Goal: Task Accomplishment & Management: Complete application form

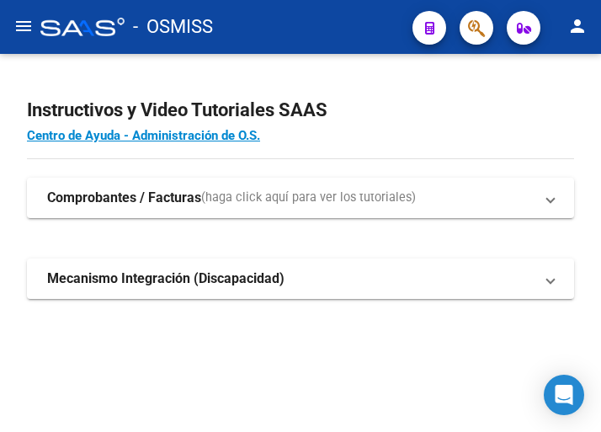
click at [20, 34] on mat-icon "menu" at bounding box center [23, 26] width 20 height 20
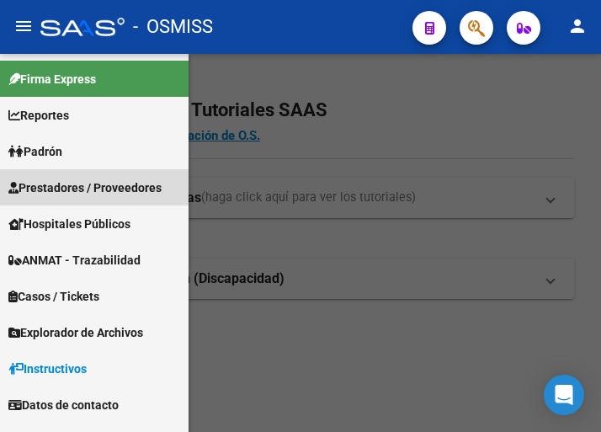
click at [78, 185] on span "Prestadores / Proveedores" at bounding box center [84, 187] width 153 height 19
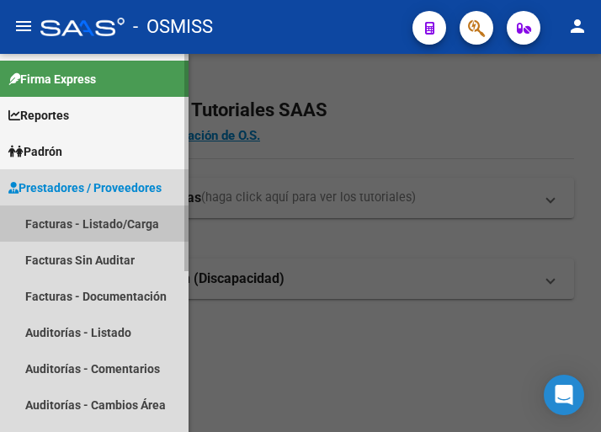
click at [98, 217] on link "Facturas - Listado/Carga" at bounding box center [94, 223] width 189 height 36
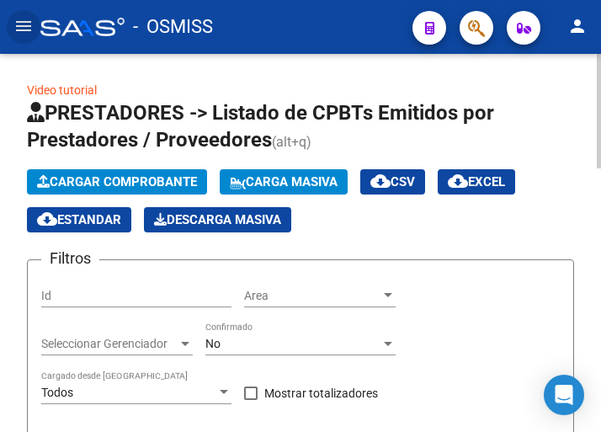
click at [160, 181] on span "Cargar Comprobante" at bounding box center [117, 181] width 160 height 15
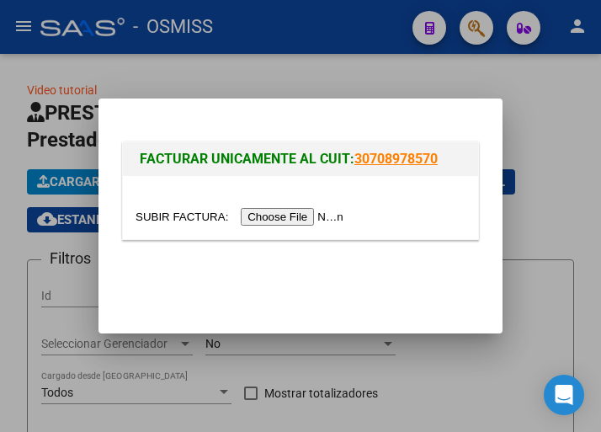
click at [312, 221] on input "file" at bounding box center [242, 217] width 213 height 18
type input "C:\fakepath\FC. 1-84388.pdf"
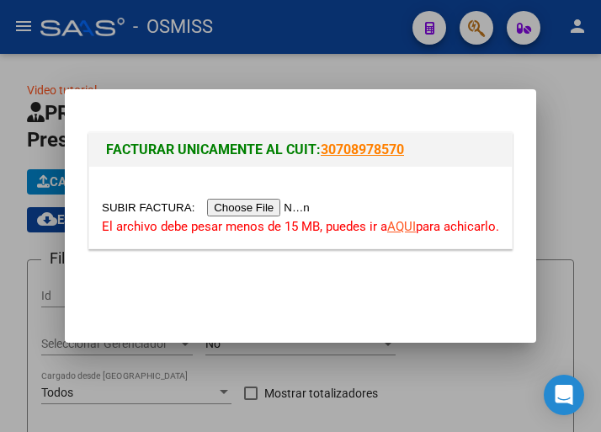
click at [267, 210] on input "file" at bounding box center [208, 208] width 213 height 18
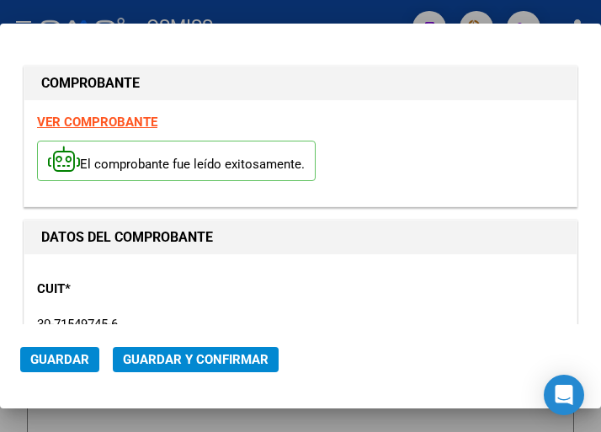
type input "2025-11-16"
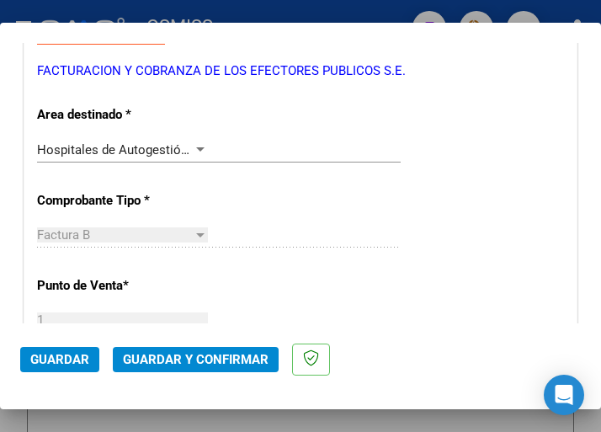
scroll to position [337, 0]
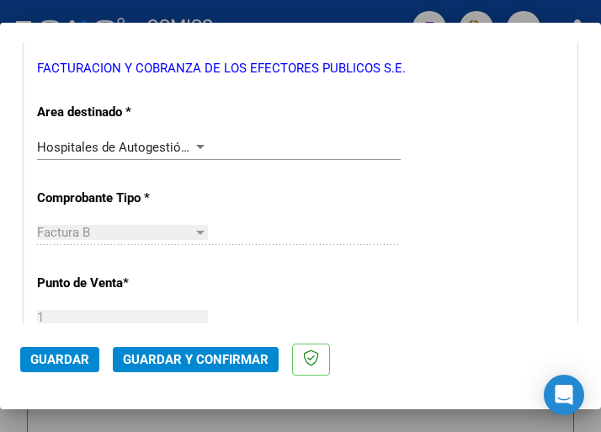
click at [193, 141] on div at bounding box center [200, 147] width 15 height 13
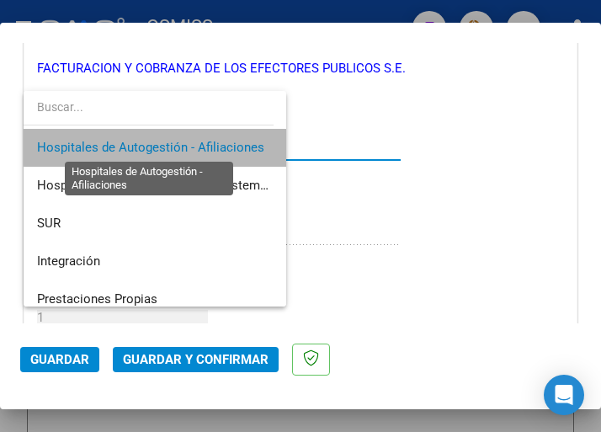
click at [191, 141] on span "Hospitales de Autogestión - Afiliaciones" at bounding box center [150, 147] width 227 height 15
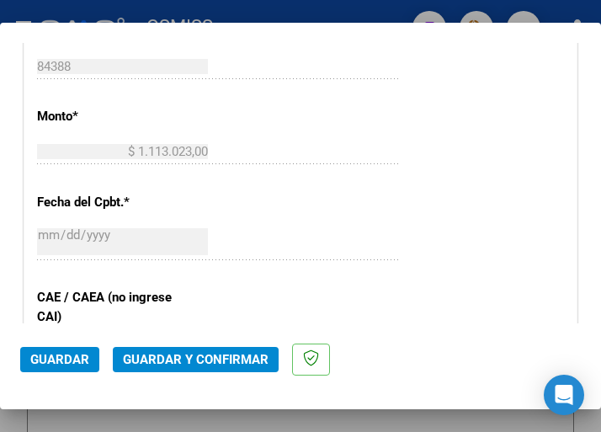
scroll to position [758, 0]
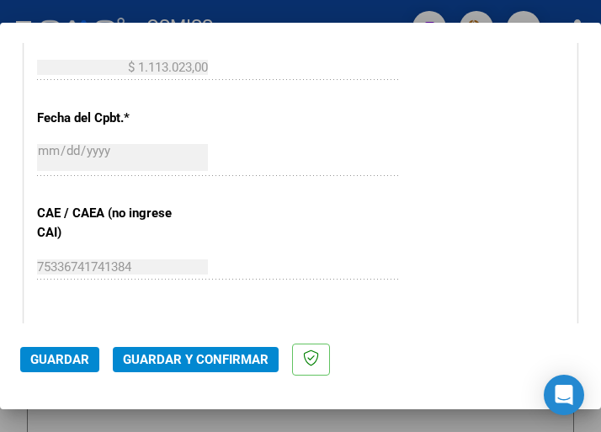
click at [184, 357] on span "Guardar y Confirmar" at bounding box center [196, 359] width 146 height 15
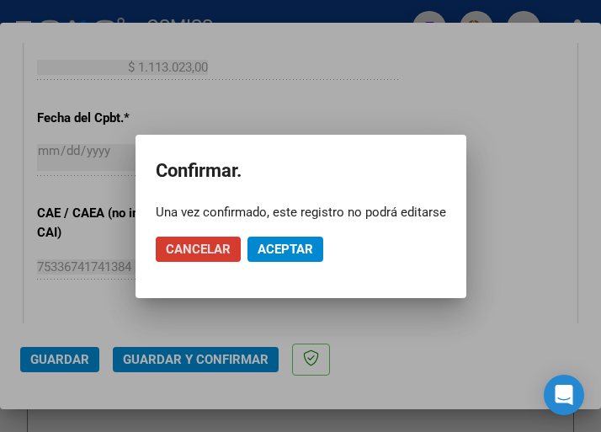
click at [284, 243] on span "Aceptar" at bounding box center [286, 249] width 56 height 15
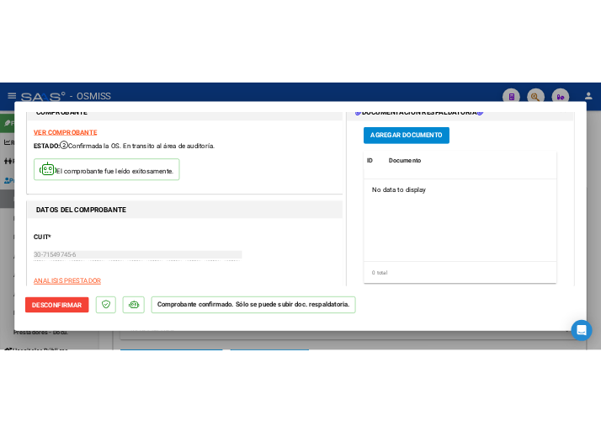
scroll to position [0, 0]
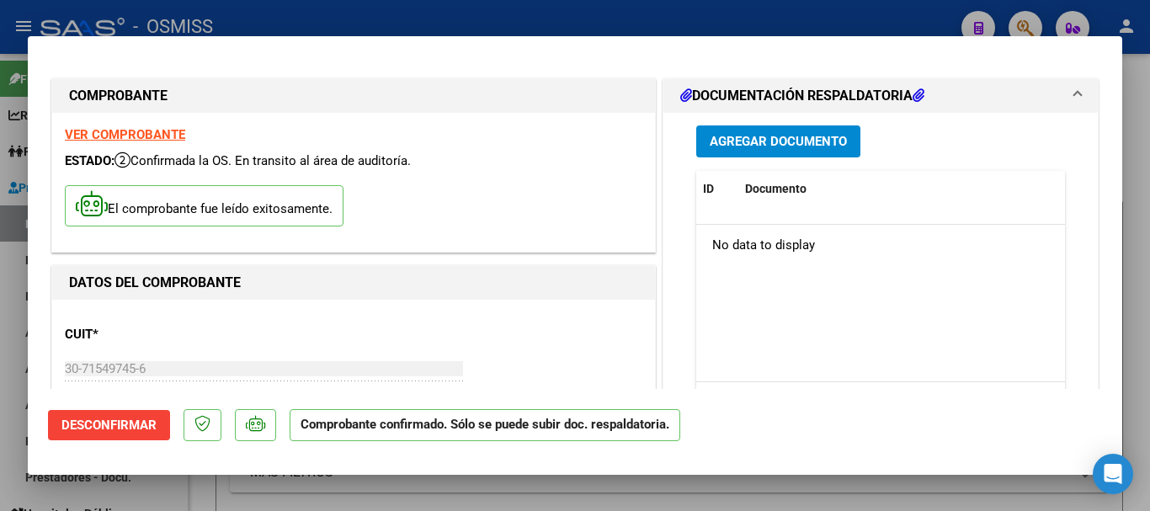
click at [600, 140] on span "Agregar Documento" at bounding box center [778, 142] width 137 height 15
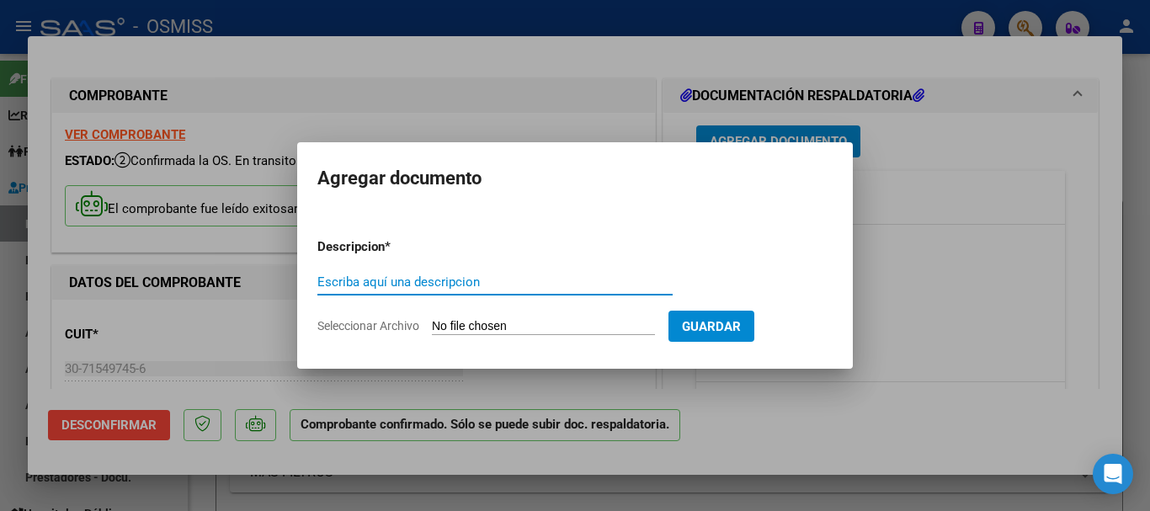
click at [425, 280] on input "Escriba aquí una descripcion" at bounding box center [494, 281] width 355 height 15
type input "doc respaldatoria"
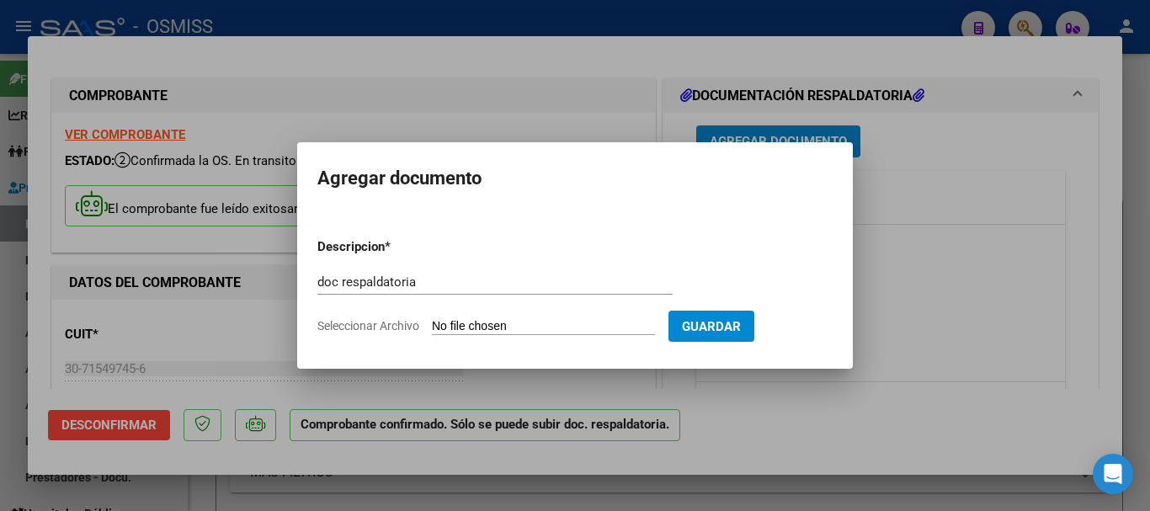
click at [517, 323] on input "Seleccionar Archivo" at bounding box center [543, 327] width 223 height 16
type input "C:\fakepath\2_pdfsam_FC. 1-84388.pdf"
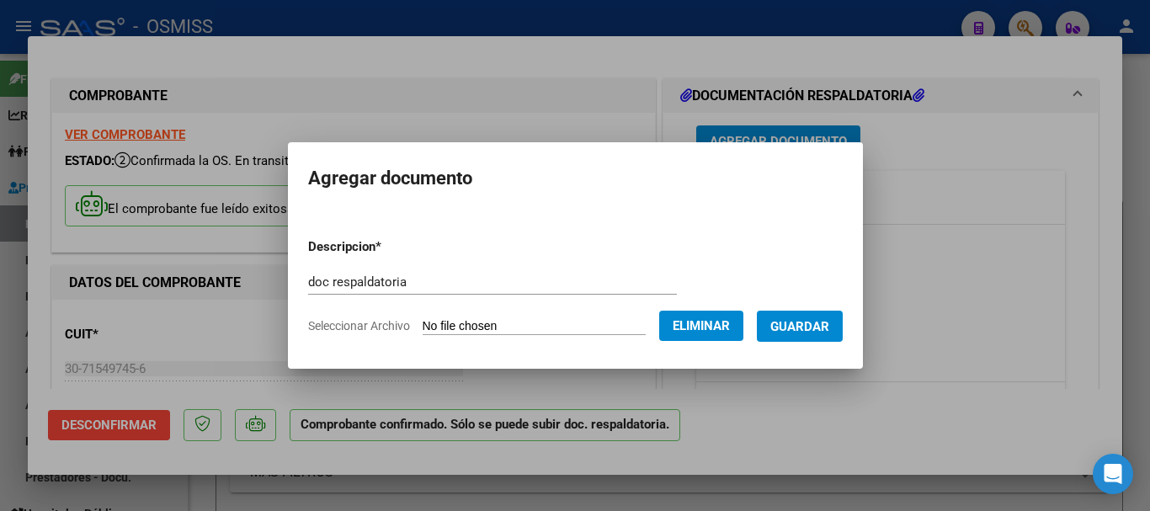
click at [600, 323] on span "Guardar" at bounding box center [799, 326] width 59 height 15
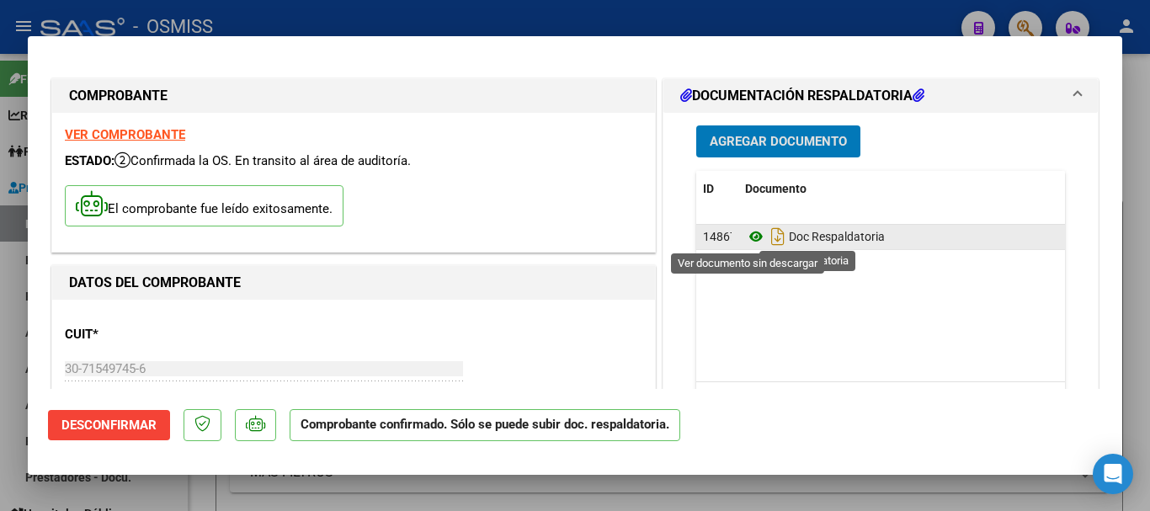
click at [600, 237] on icon at bounding box center [756, 236] width 22 height 20
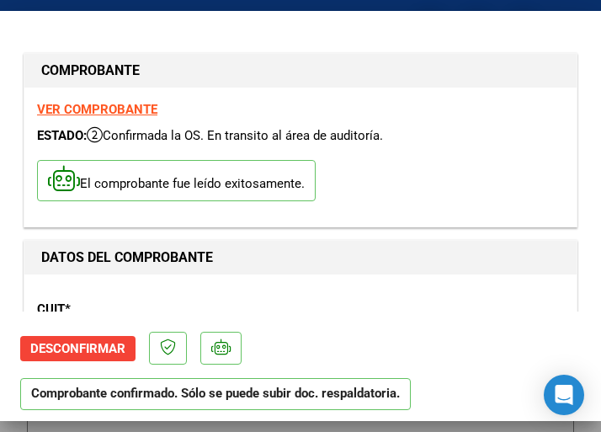
click at [349, 221] on div "VER COMPROBANTE ESTADO: Confirmada la OS. En transito al área de auditoría. El …" at bounding box center [300, 157] width 552 height 139
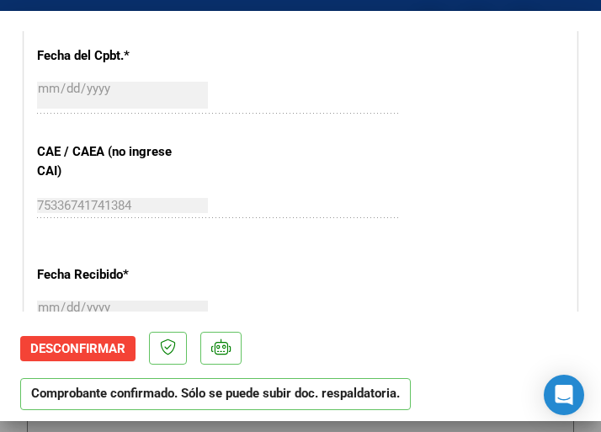
scroll to position [842, 0]
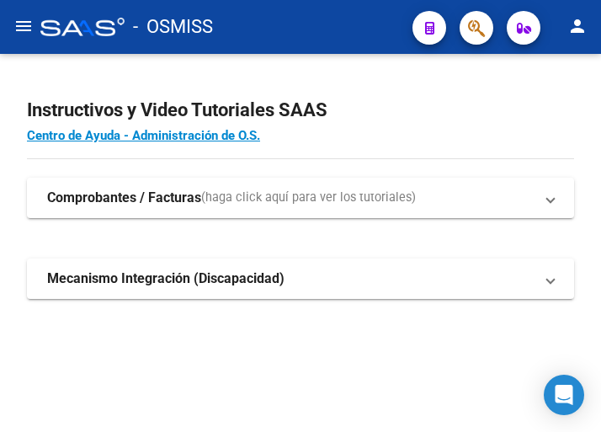
click at [28, 28] on mat-icon "menu" at bounding box center [23, 26] width 20 height 20
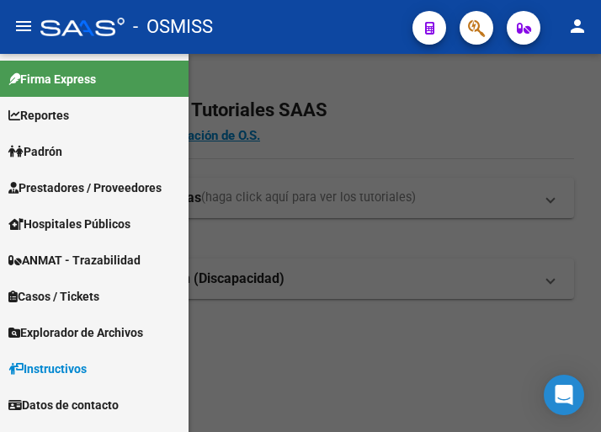
click at [80, 182] on span "Prestadores / Proveedores" at bounding box center [84, 187] width 153 height 19
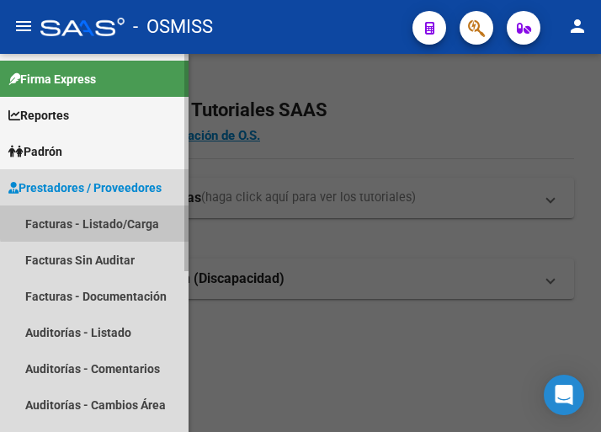
click at [100, 221] on link "Facturas - Listado/Carga" at bounding box center [94, 223] width 189 height 36
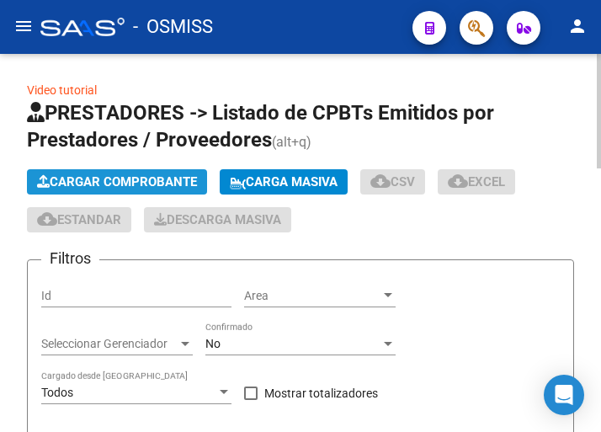
click at [151, 173] on button "Cargar Comprobante" at bounding box center [117, 181] width 180 height 25
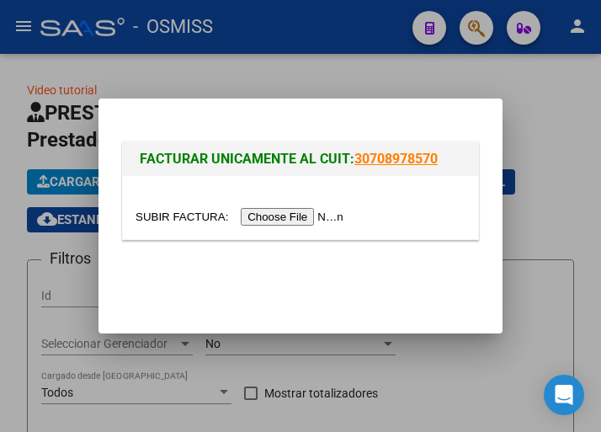
click at [280, 216] on input "file" at bounding box center [242, 217] width 213 height 18
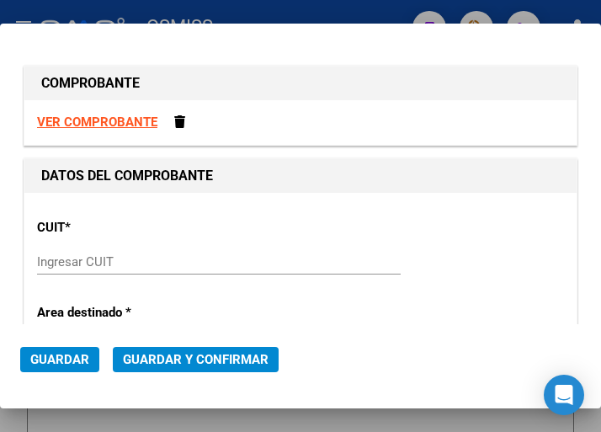
click at [83, 253] on div "Ingresar CUIT" at bounding box center [219, 261] width 364 height 25
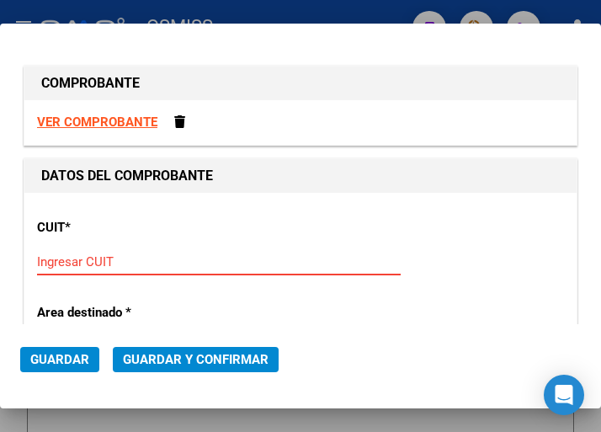
click at [51, 260] on input "Ingresar CUIT" at bounding box center [122, 261] width 171 height 15
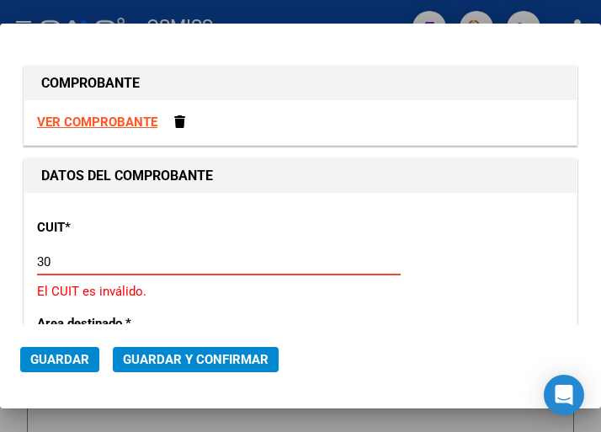
click at [61, 261] on input "30" at bounding box center [122, 261] width 171 height 15
type input "30-99900315-6"
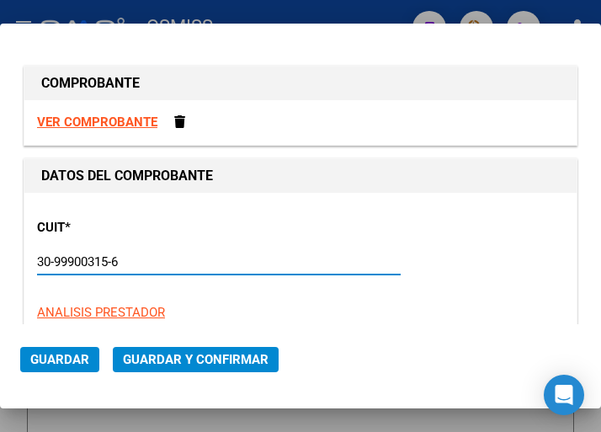
type input "14"
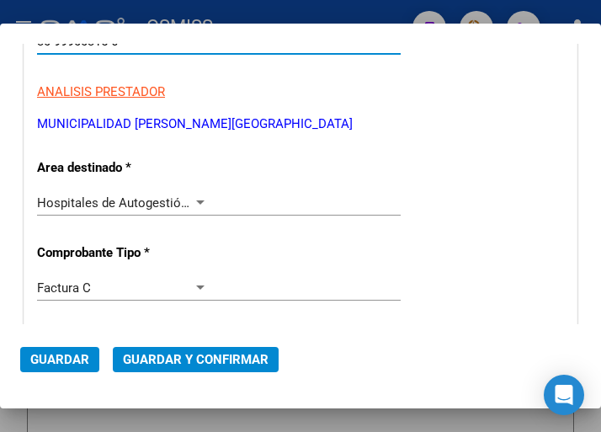
scroll to position [253, 0]
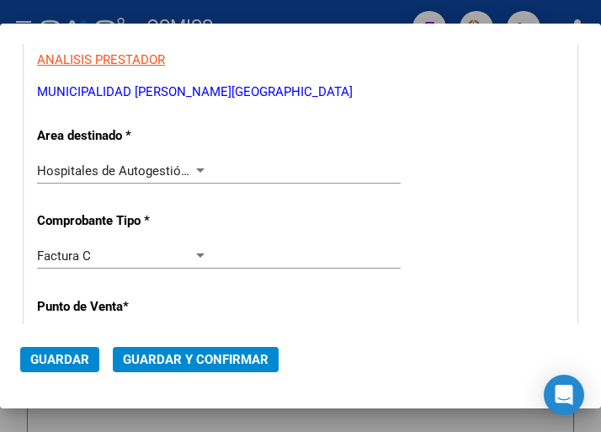
type input "30-99900315-6"
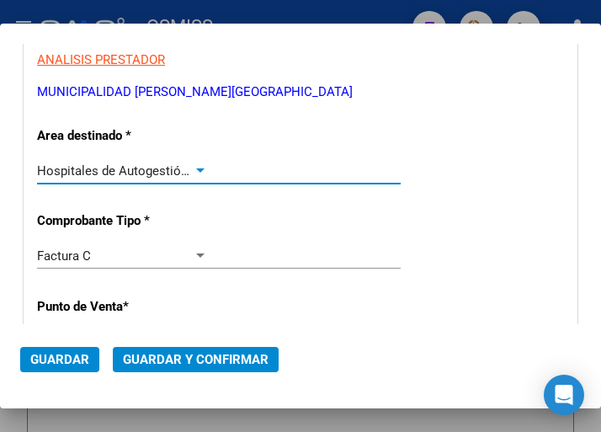
click at [195, 166] on div at bounding box center [200, 170] width 15 height 13
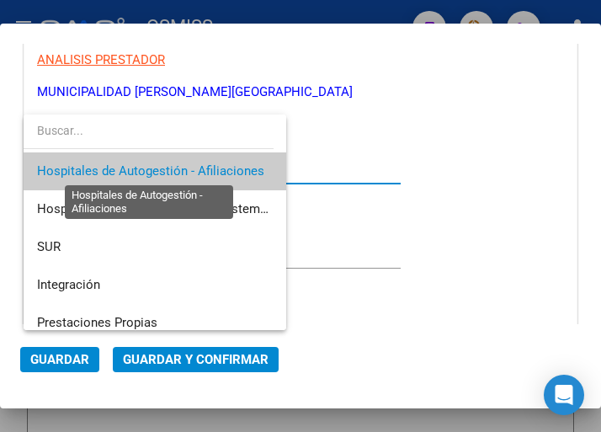
click at [195, 166] on span "Hospitales de Autogestión - Afiliaciones" at bounding box center [150, 170] width 227 height 15
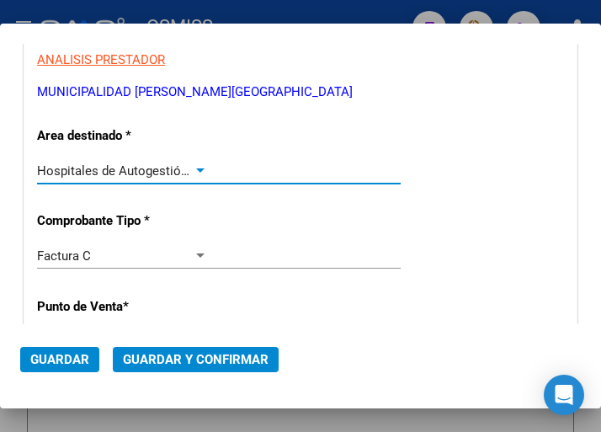
click at [195, 166] on div at bounding box center [200, 170] width 15 height 13
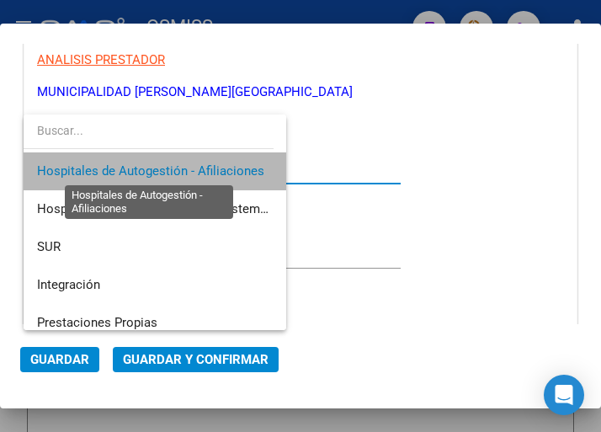
click at [195, 166] on span "Hospitales de Autogestión - Afiliaciones" at bounding box center [150, 170] width 227 height 15
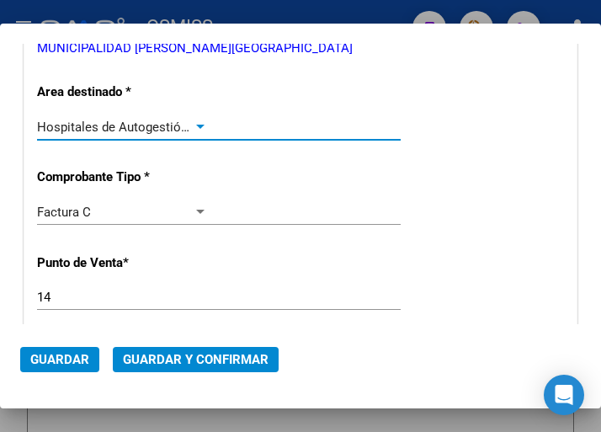
scroll to position [337, 0]
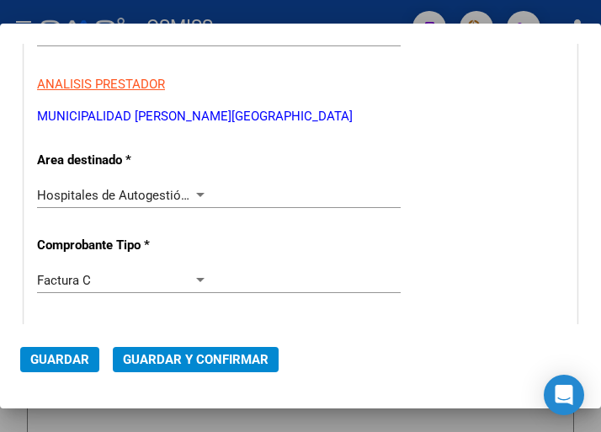
scroll to position [253, 0]
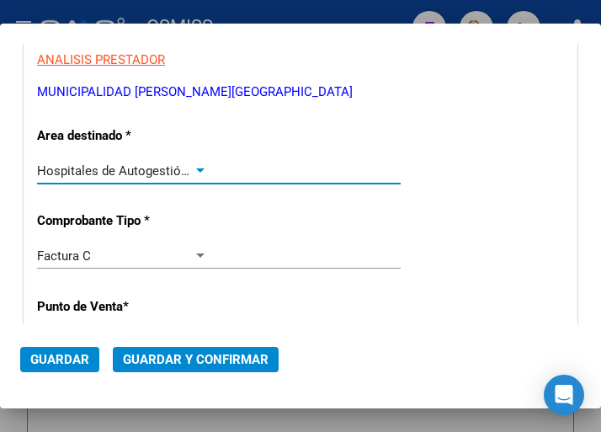
click at [193, 166] on div at bounding box center [200, 170] width 15 height 13
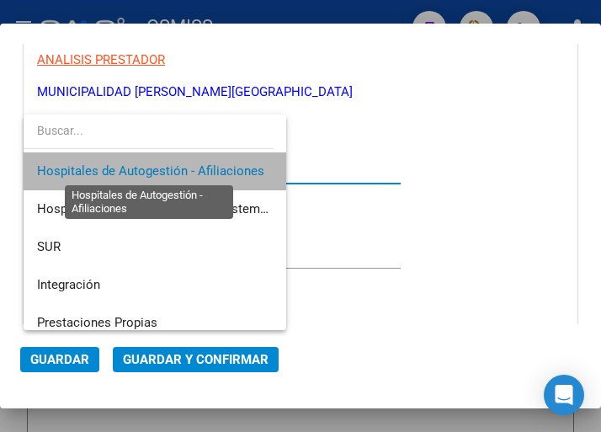
click at [193, 166] on span "Hospitales de Autogestión - Afiliaciones" at bounding box center [150, 170] width 227 height 15
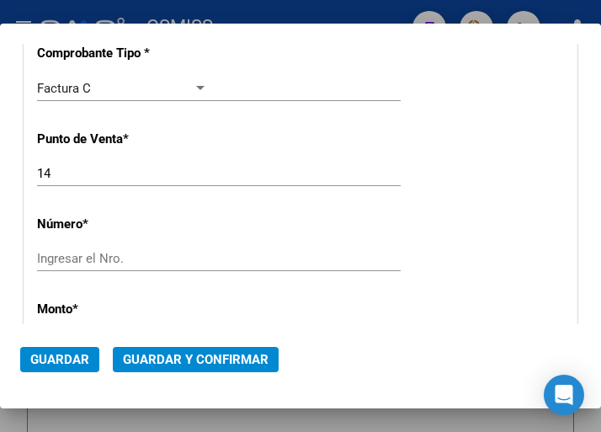
scroll to position [421, 0]
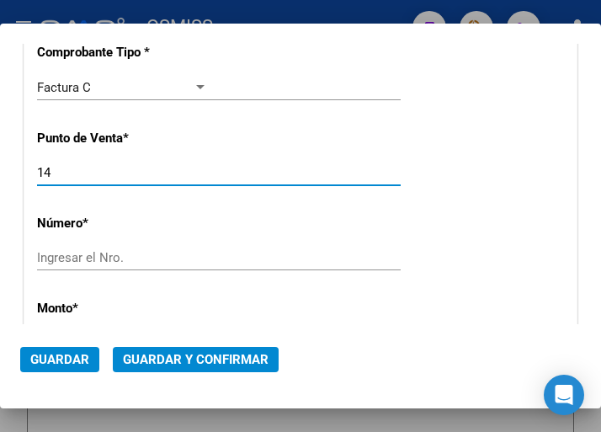
click at [86, 175] on input "14" at bounding box center [122, 172] width 171 height 15
type input "1"
type input "41"
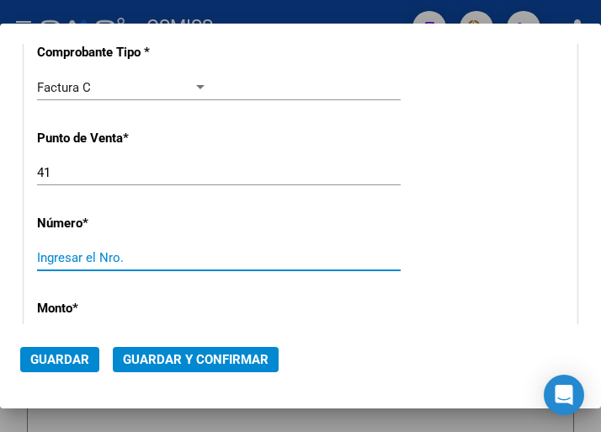
click at [73, 254] on input "Ingresar el Nro." at bounding box center [122, 257] width 171 height 15
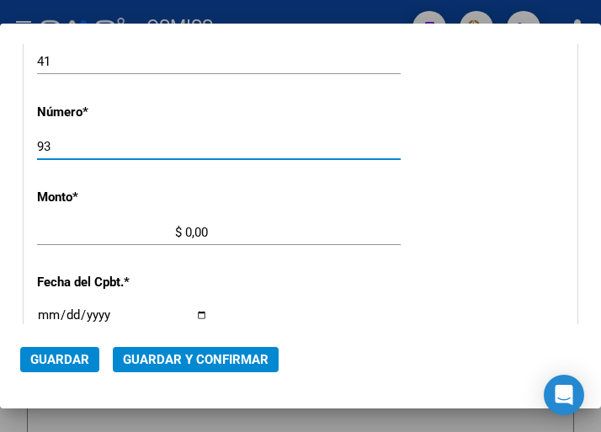
scroll to position [589, 0]
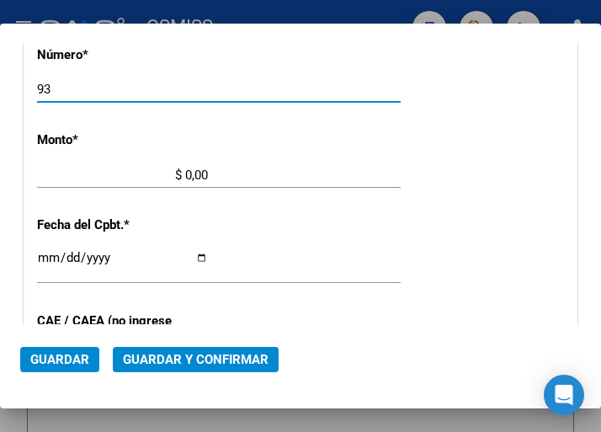
type input "93"
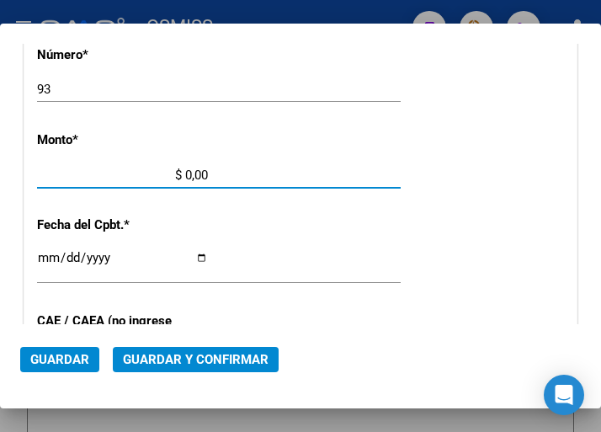
click at [184, 174] on input "$ 0,00" at bounding box center [122, 175] width 171 height 15
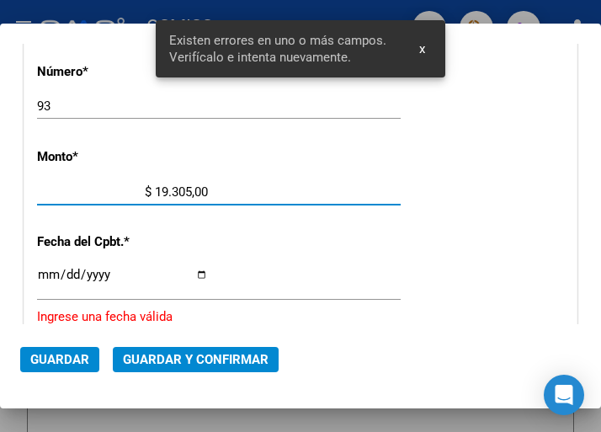
type input "$ 193.050,00"
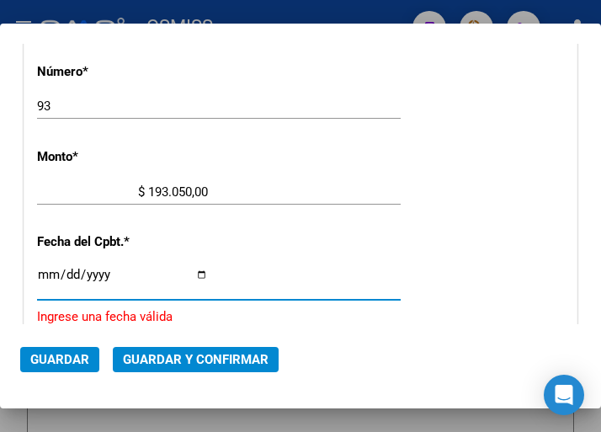
click at [46, 274] on input "Ingresar la fecha" at bounding box center [122, 281] width 171 height 27
type input "[DATE]"
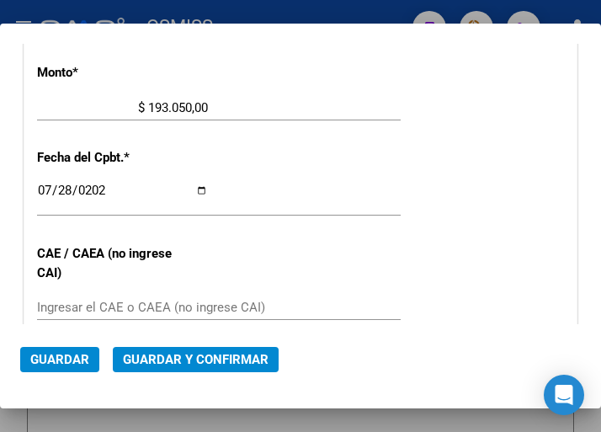
click at [384, 186] on div "[DATE] Ingresar la fecha" at bounding box center [219, 198] width 364 height 36
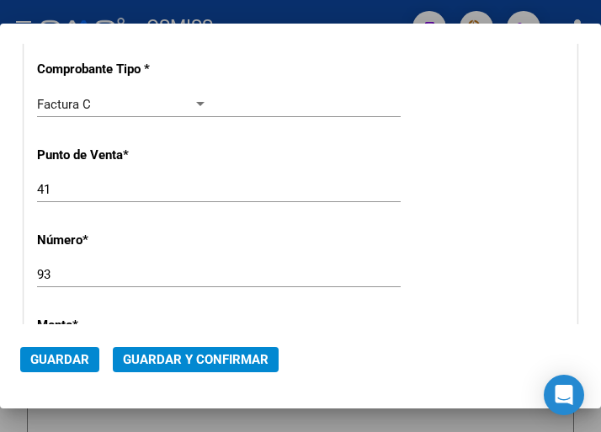
scroll to position [320, 0]
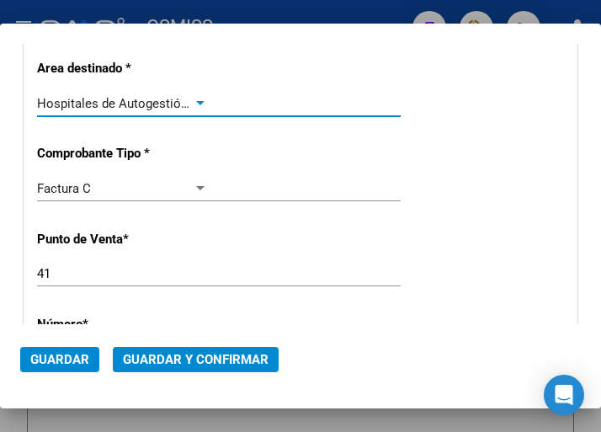
click at [194, 99] on div at bounding box center [200, 103] width 15 height 13
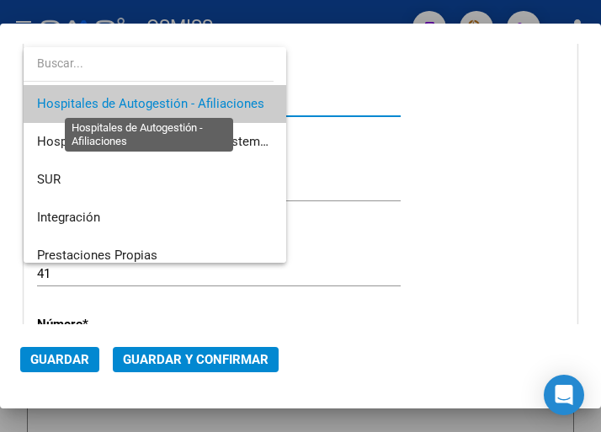
click at [194, 99] on span "Hospitales de Autogestión - Afiliaciones" at bounding box center [150, 103] width 227 height 15
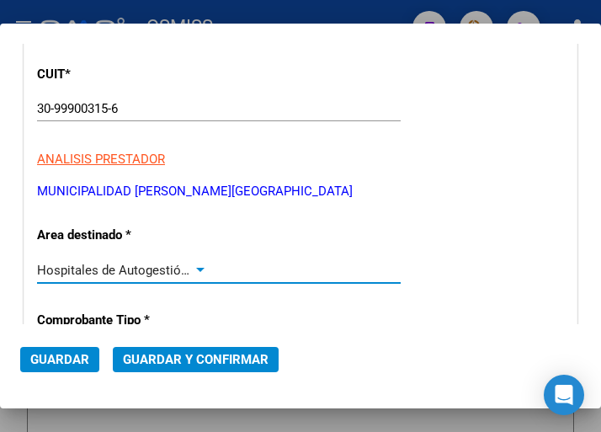
scroll to position [152, 0]
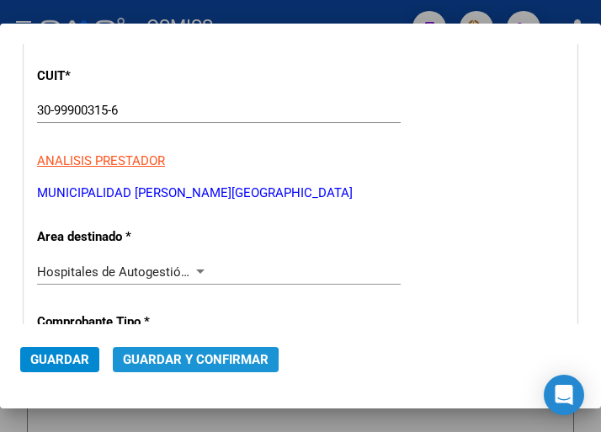
click at [179, 364] on span "Guardar y Confirmar" at bounding box center [196, 359] width 146 height 15
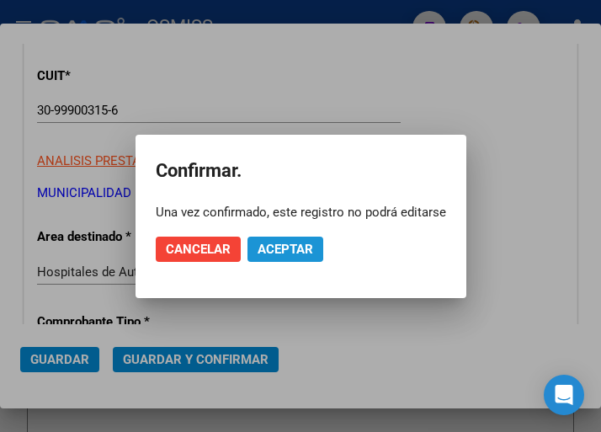
click at [271, 248] on span "Aceptar" at bounding box center [286, 249] width 56 height 15
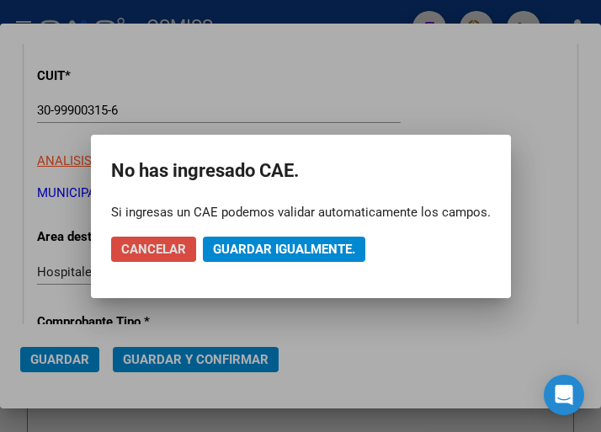
click at [169, 248] on span "Cancelar" at bounding box center [153, 249] width 65 height 15
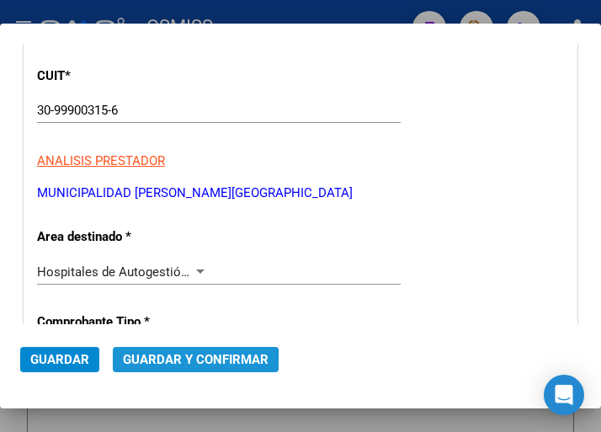
click at [190, 362] on span "Guardar y Confirmar" at bounding box center [196, 359] width 146 height 15
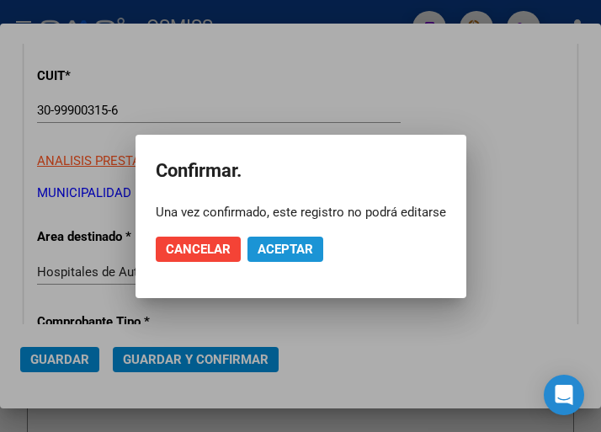
click at [284, 253] on span "Aceptar" at bounding box center [286, 249] width 56 height 15
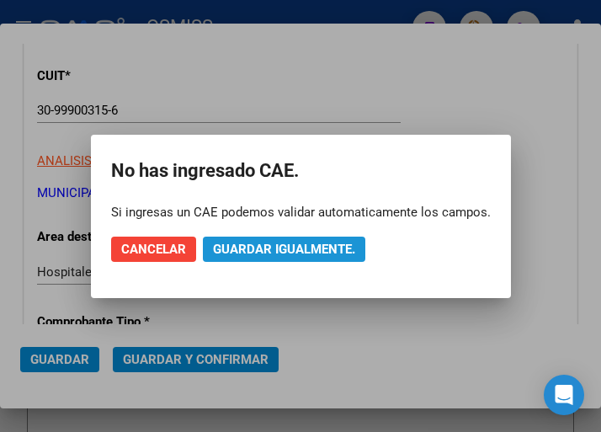
click at [284, 253] on span "Guardar igualmente." at bounding box center [284, 249] width 142 height 15
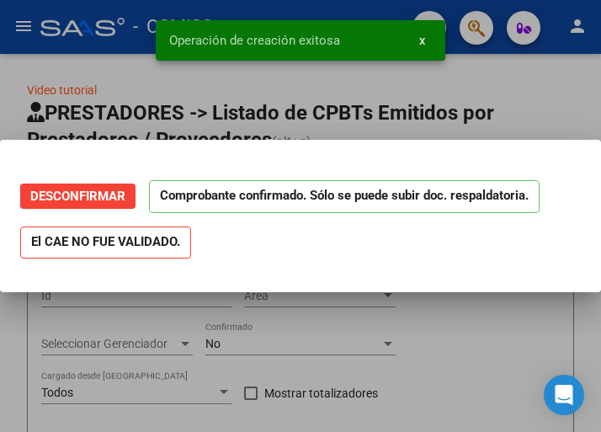
scroll to position [0, 0]
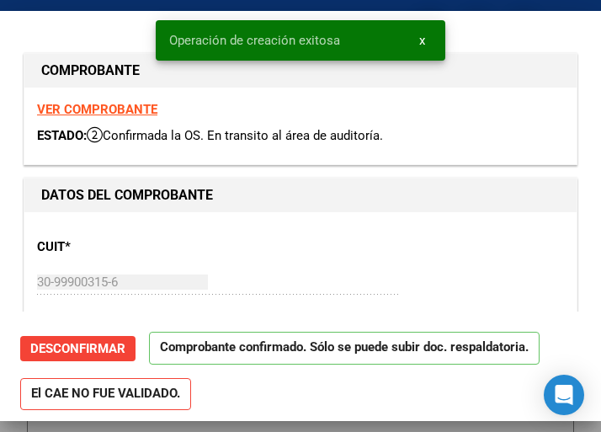
type input "[DATE]"
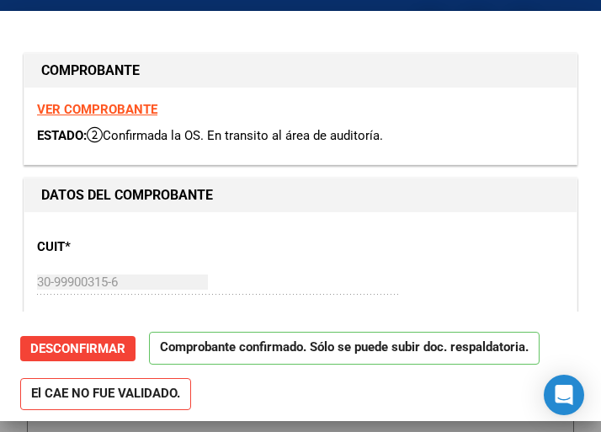
click at [302, 260] on div "CUIT * 30-99900315-6 Ingresar CUIT ANALISIS PRESTADOR MUNICIPALIDAD DE [PERSON_…" at bounding box center [300, 299] width 527 height 148
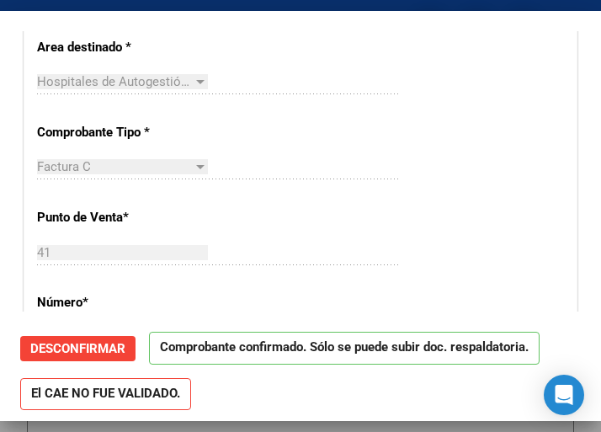
scroll to position [421, 0]
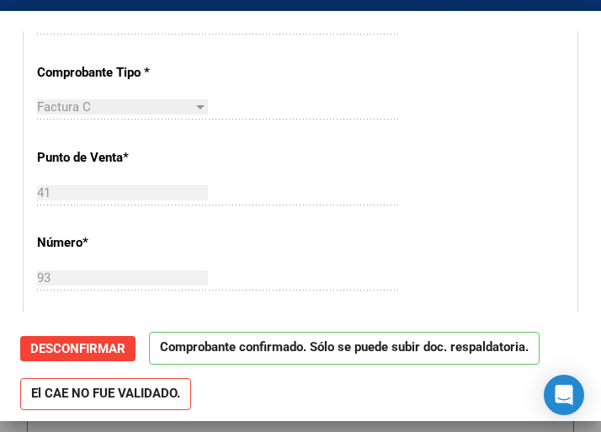
click at [380, 146] on div "CUIT * 30-99900315-6 Ingresar CUIT ANALISIS PRESTADOR MUNICIPALIDAD DE [GEOGRAP…" at bounding box center [300, 397] width 552 height 1212
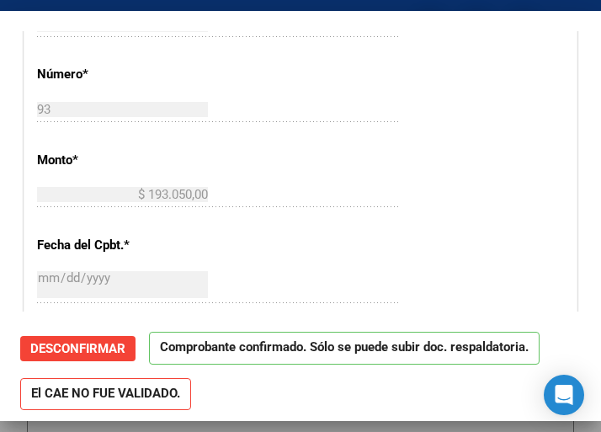
scroll to position [505, 0]
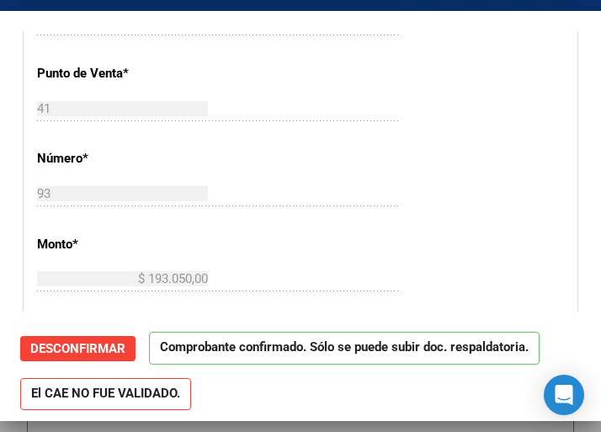
click at [373, 125] on div "41 Ingresar el Nro." at bounding box center [219, 116] width 364 height 41
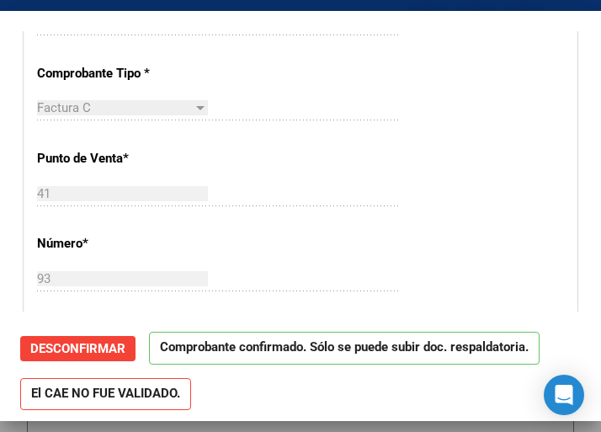
scroll to position [421, 0]
click at [365, 119] on div "Factura C Seleccionar Tipo" at bounding box center [219, 106] width 364 height 25
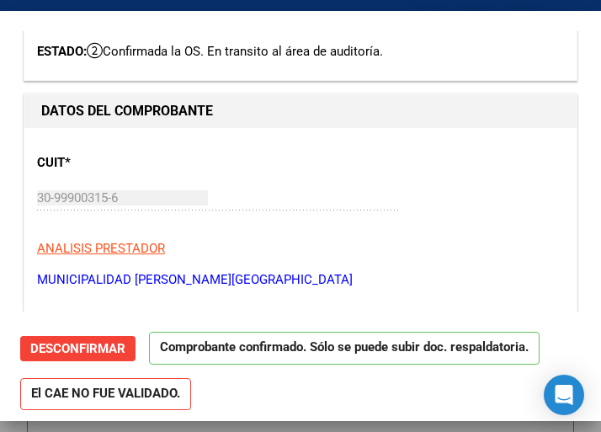
click at [193, 183] on div "CUIT * 30-99900315-6 Ingresar CUIT ANALISIS PRESTADOR MUNICIPALIDAD DE [PERSON_…" at bounding box center [300, 215] width 527 height 148
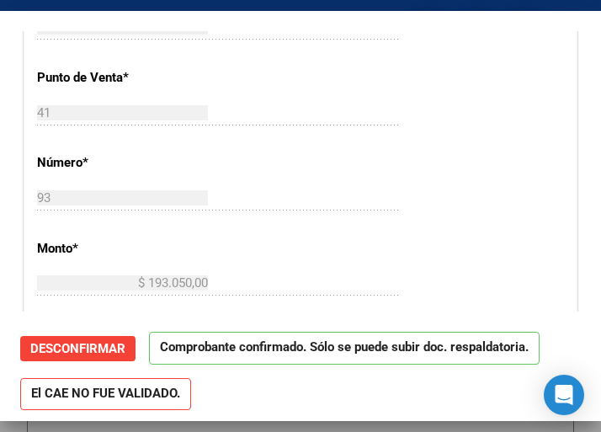
scroll to position [505, 0]
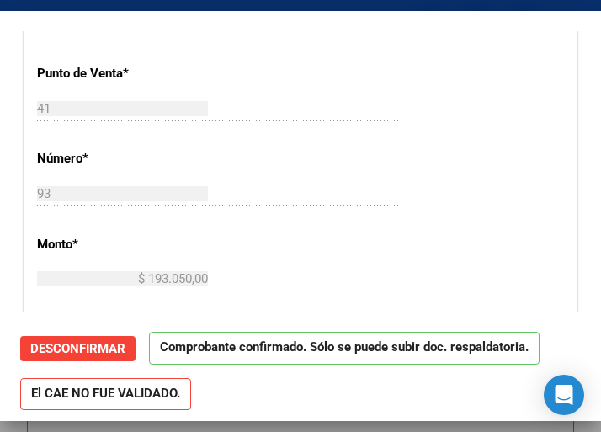
click at [391, 141] on div "CUIT * 30-99900315-6 Ingresar CUIT ANALISIS PRESTADOR MUNICIPALIDAD DE [GEOGRAP…" at bounding box center [300, 313] width 552 height 1212
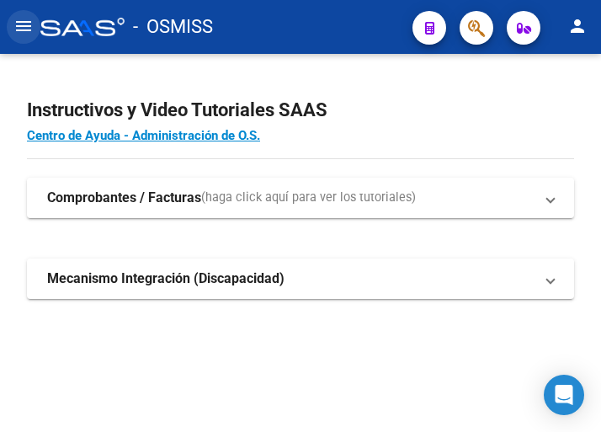
click at [16, 30] on mat-icon "menu" at bounding box center [23, 26] width 20 height 20
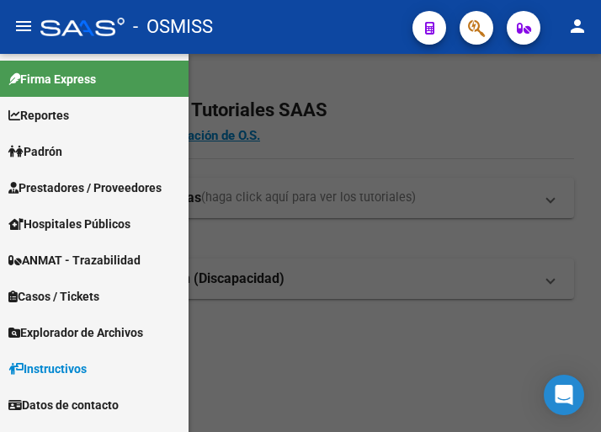
click at [75, 189] on span "Prestadores / Proveedores" at bounding box center [84, 187] width 153 height 19
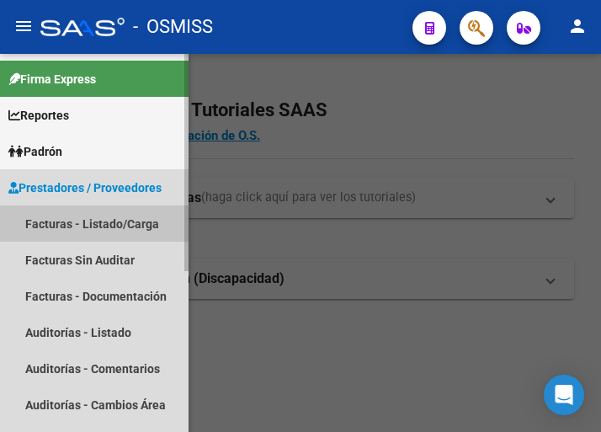
click at [93, 225] on link "Facturas - Listado/Carga" at bounding box center [94, 223] width 189 height 36
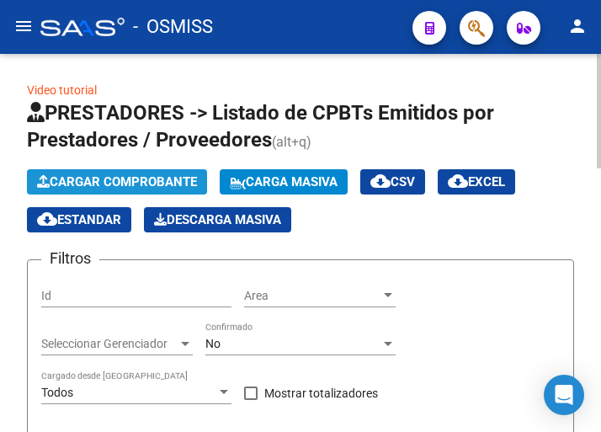
click at [152, 185] on span "Cargar Comprobante" at bounding box center [117, 181] width 160 height 15
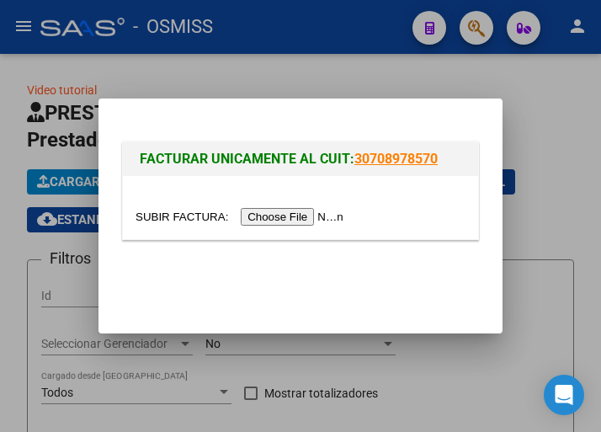
click at [320, 221] on input "file" at bounding box center [242, 217] width 213 height 18
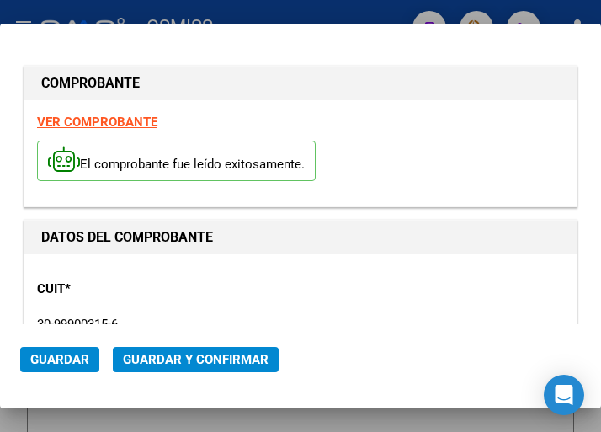
type input "2025-09-13"
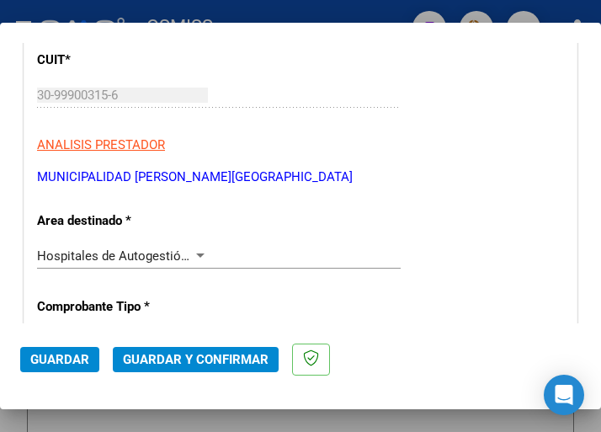
scroll to position [253, 0]
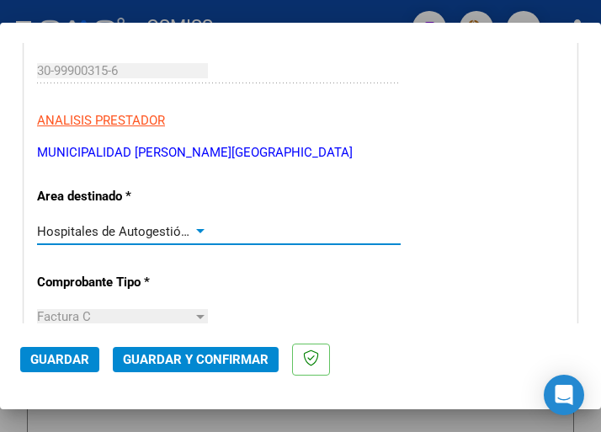
click at [198, 226] on div at bounding box center [200, 231] width 15 height 13
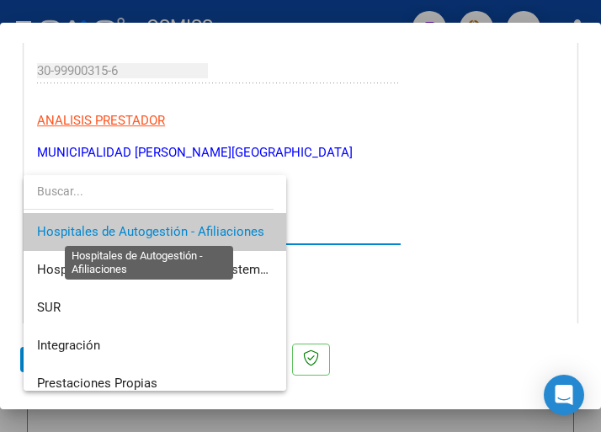
click at [198, 226] on span "Hospitales de Autogestión - Afiliaciones" at bounding box center [150, 231] width 227 height 15
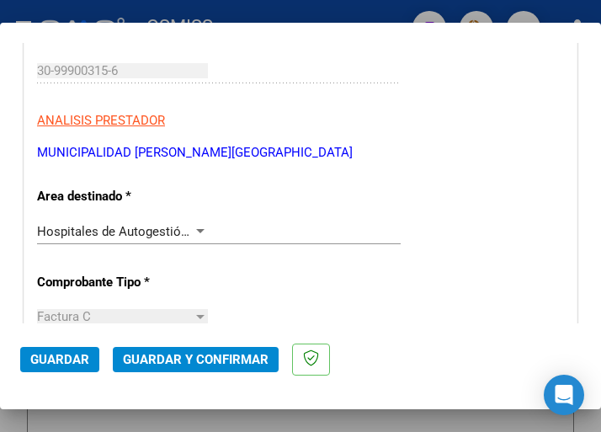
click at [197, 227] on div at bounding box center [200, 231] width 15 height 13
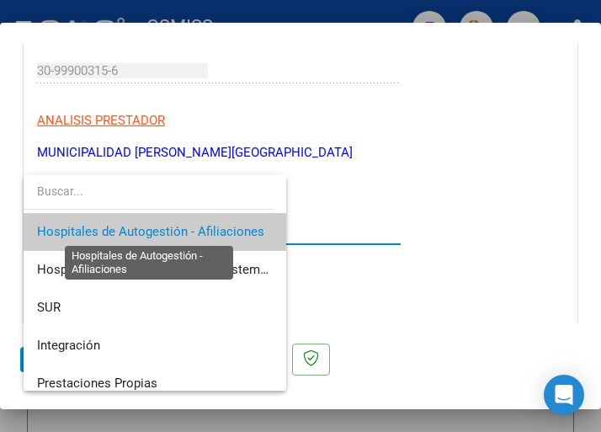
click at [197, 227] on span "Hospitales de Autogestión - Afiliaciones" at bounding box center [150, 231] width 227 height 15
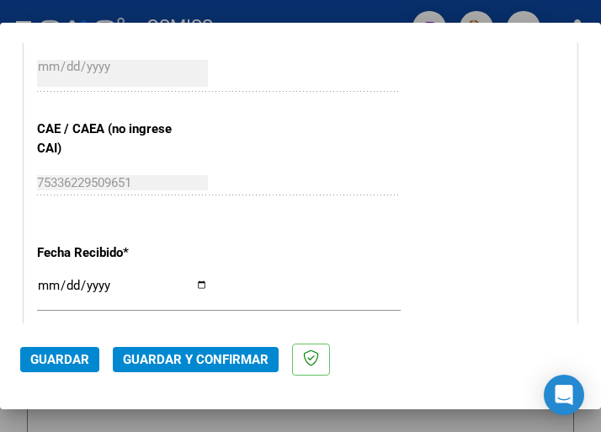
scroll to position [758, 0]
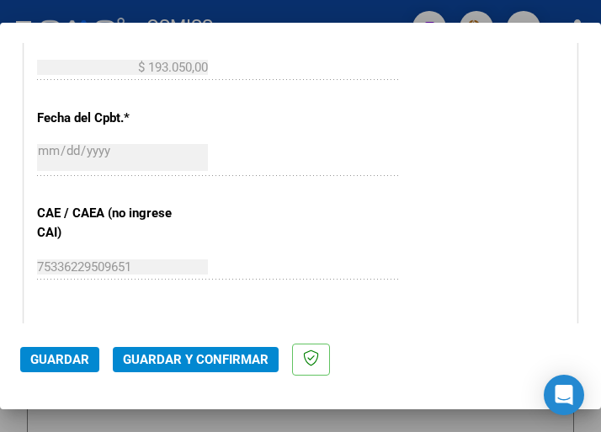
click at [279, 210] on div "CUIT * 30-99900315-6 Ingresar CUIT ANALISIS PRESTADOR MUNICIPALIDAD DE ROSARIO …" at bounding box center [300, 102] width 552 height 1212
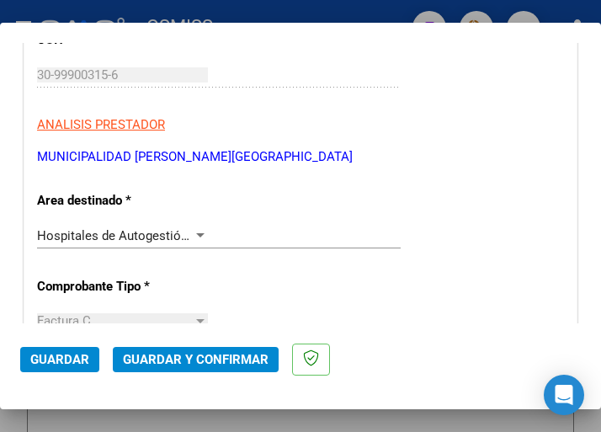
scroll to position [253, 0]
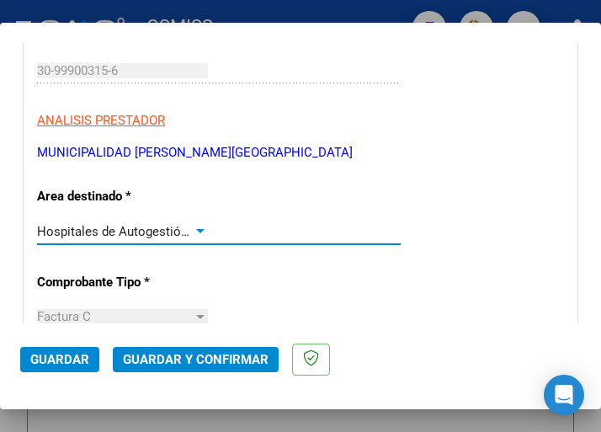
click at [197, 228] on div at bounding box center [200, 231] width 15 height 13
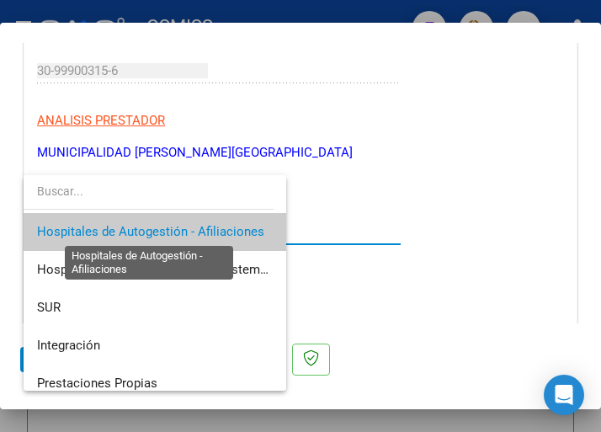
click at [197, 228] on span "Hospitales de Autogestión - Afiliaciones" at bounding box center [150, 231] width 227 height 15
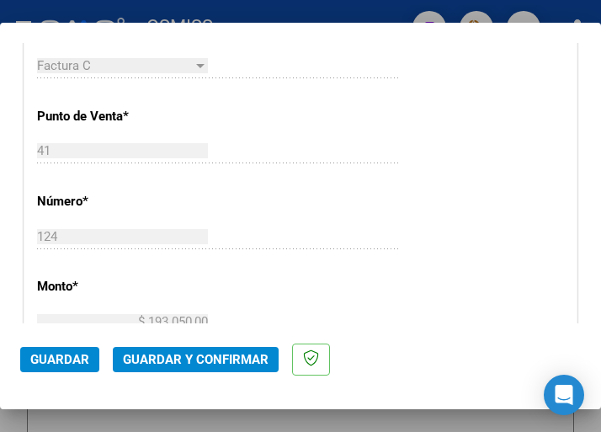
scroll to position [505, 0]
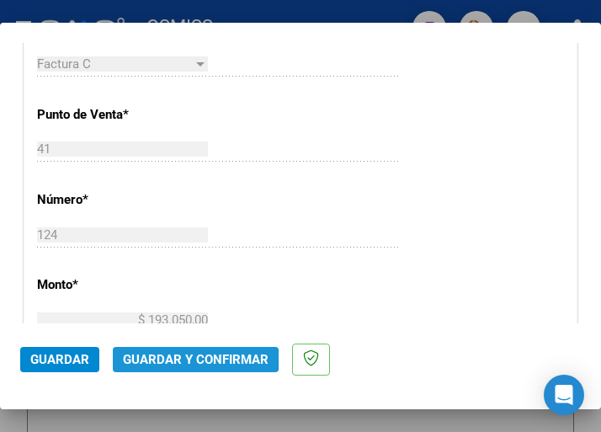
click at [175, 357] on span "Guardar y Confirmar" at bounding box center [196, 359] width 146 height 15
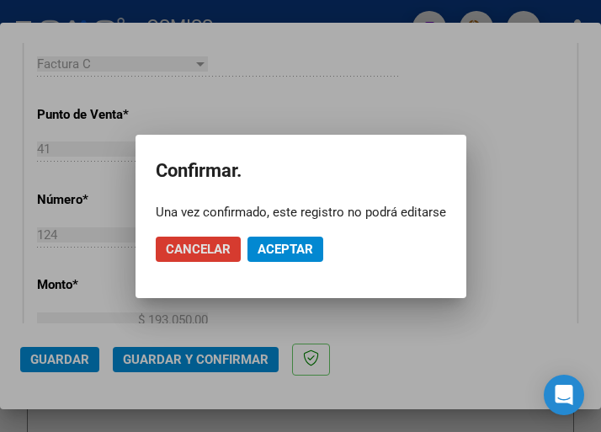
click at [283, 258] on button "Aceptar" at bounding box center [286, 249] width 76 height 25
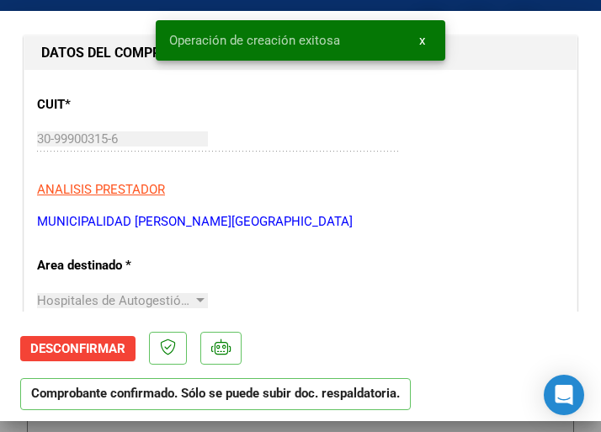
scroll to position [253, 0]
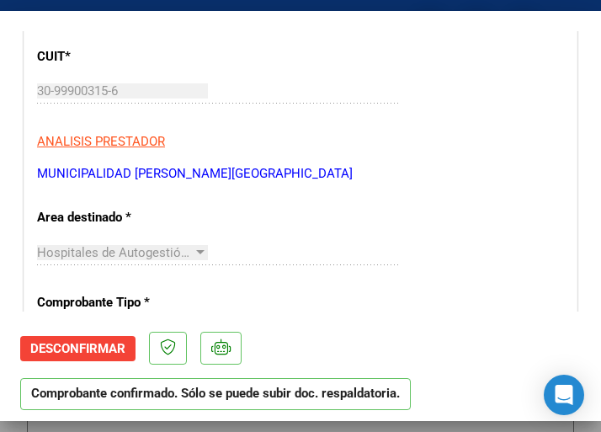
click at [427, 132] on p "ANALISIS PRESTADOR" at bounding box center [300, 141] width 527 height 19
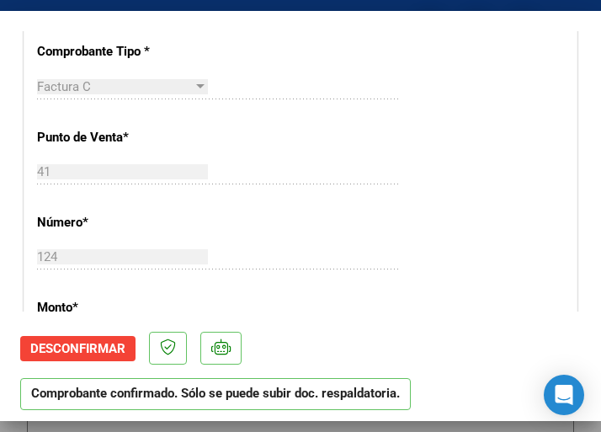
scroll to position [505, 0]
